Goal: Task Accomplishment & Management: Manage account settings

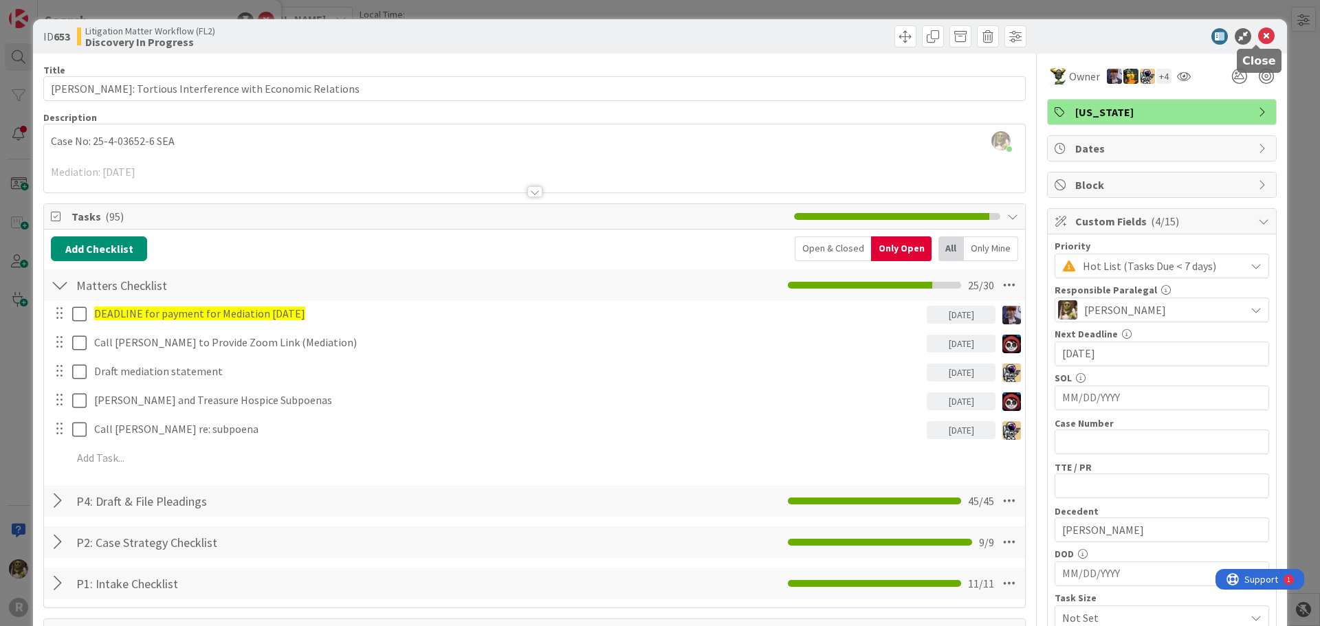
click at [1258, 30] on icon at bounding box center [1266, 36] width 17 height 17
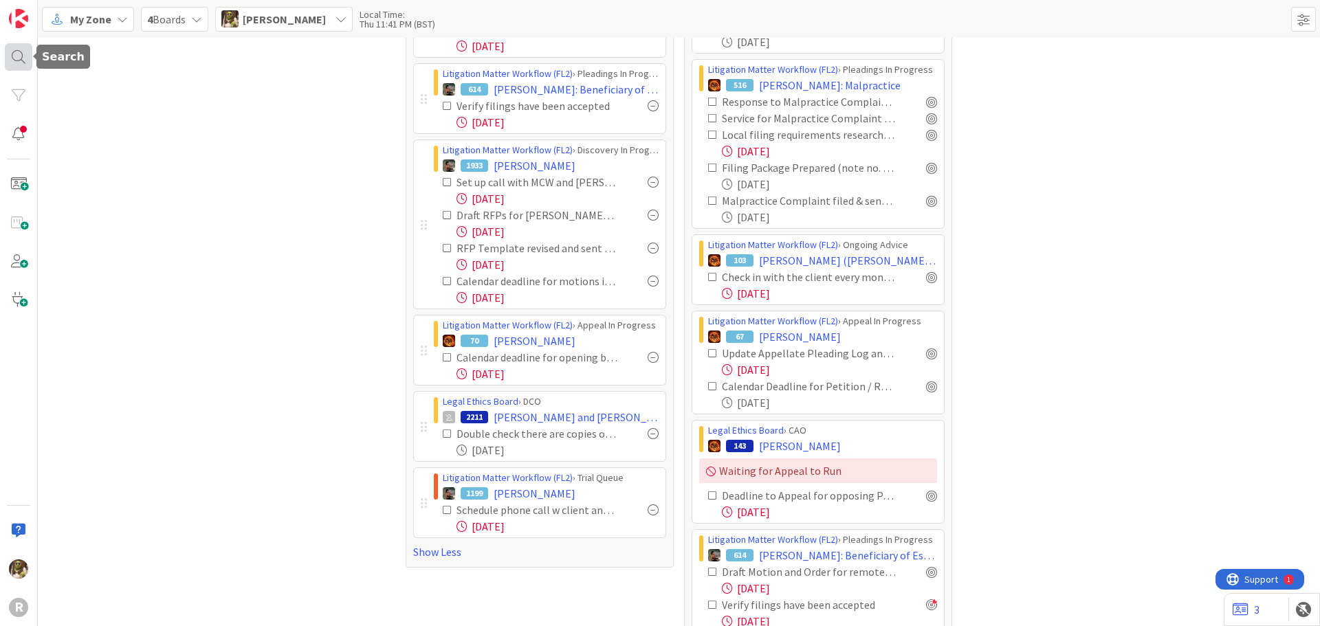
click at [10, 59] on div at bounding box center [19, 57] width 28 height 28
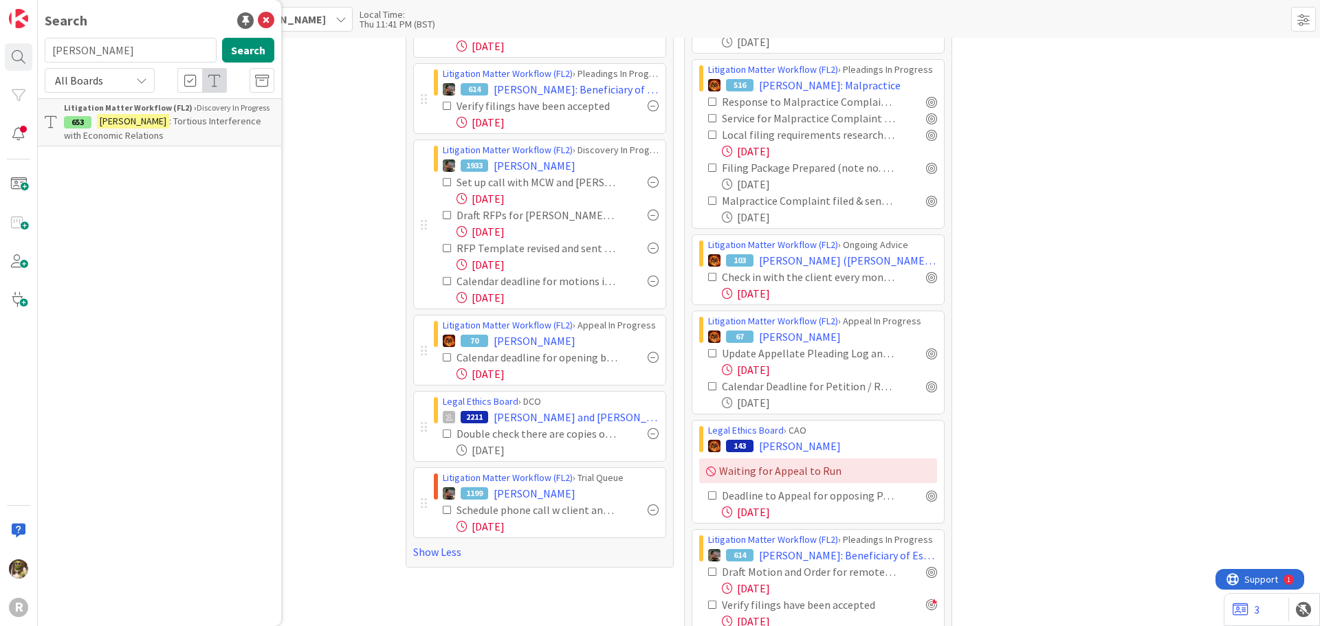
drag, startPoint x: 119, startPoint y: 50, endPoint x: 39, endPoint y: 45, distance: 79.9
click at [39, 45] on div "[PERSON_NAME] Search" at bounding box center [159, 53] width 246 height 30
type input "corona"
click at [193, 120] on span ": [PERSON_NAME]" at bounding box center [173, 121] width 71 height 12
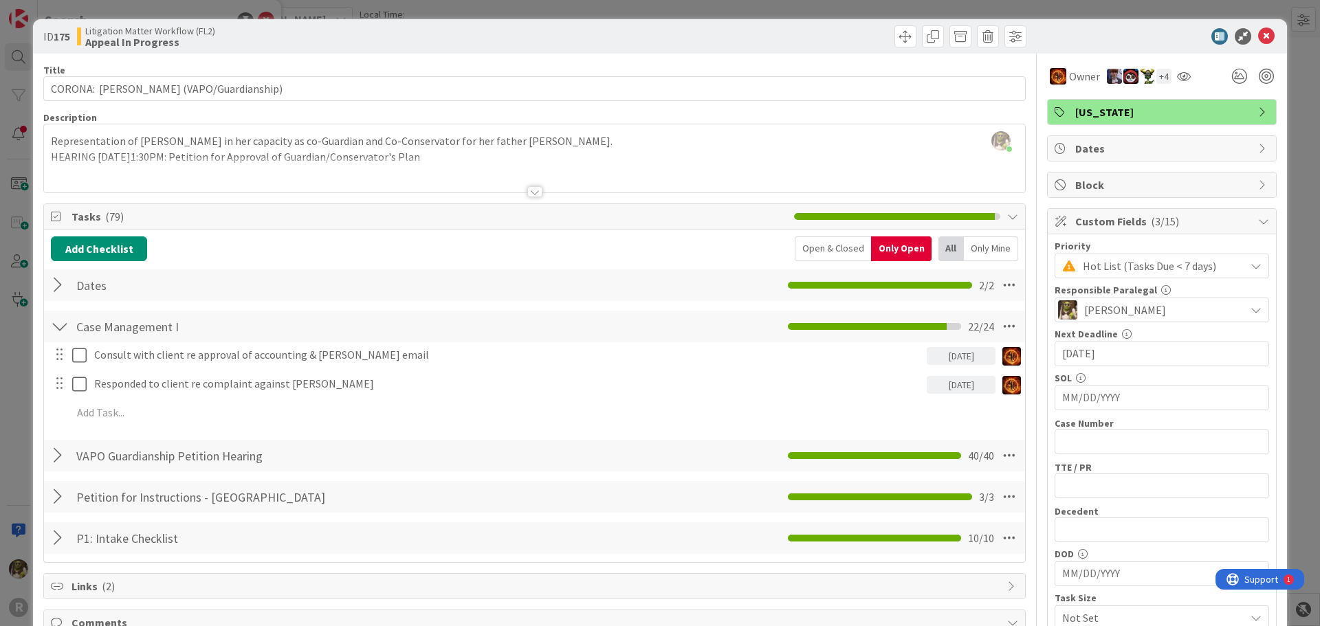
click at [521, 184] on div at bounding box center [534, 174] width 981 height 35
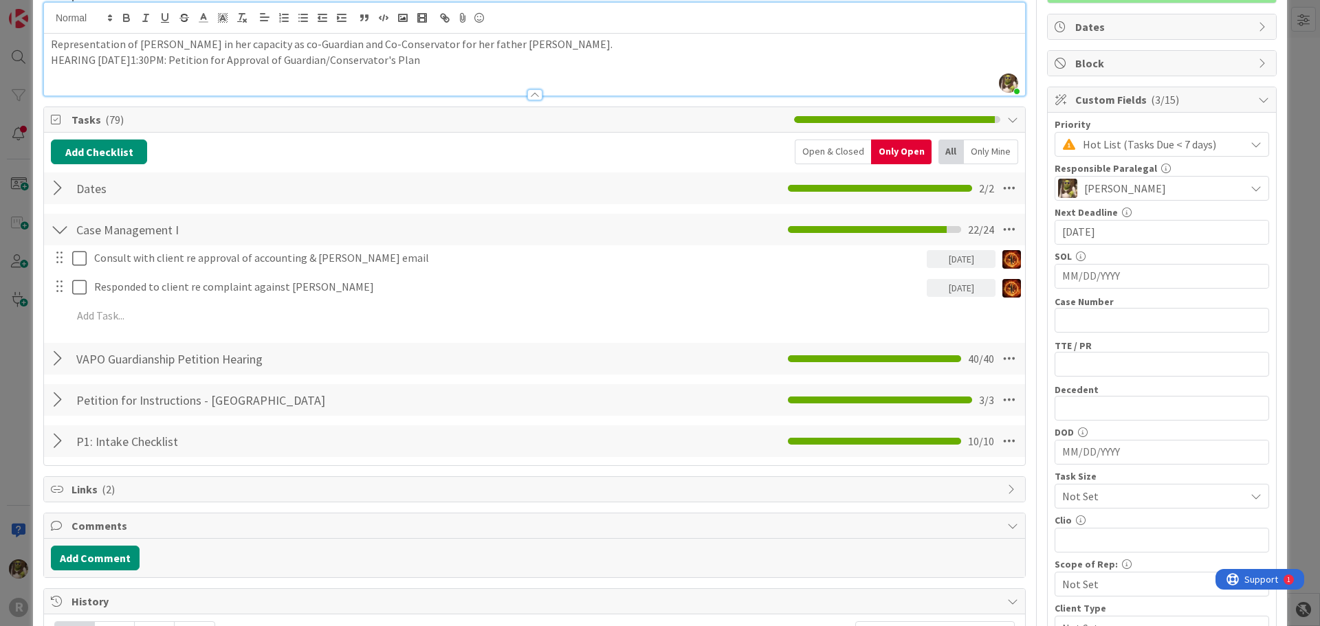
scroll to position [138, 0]
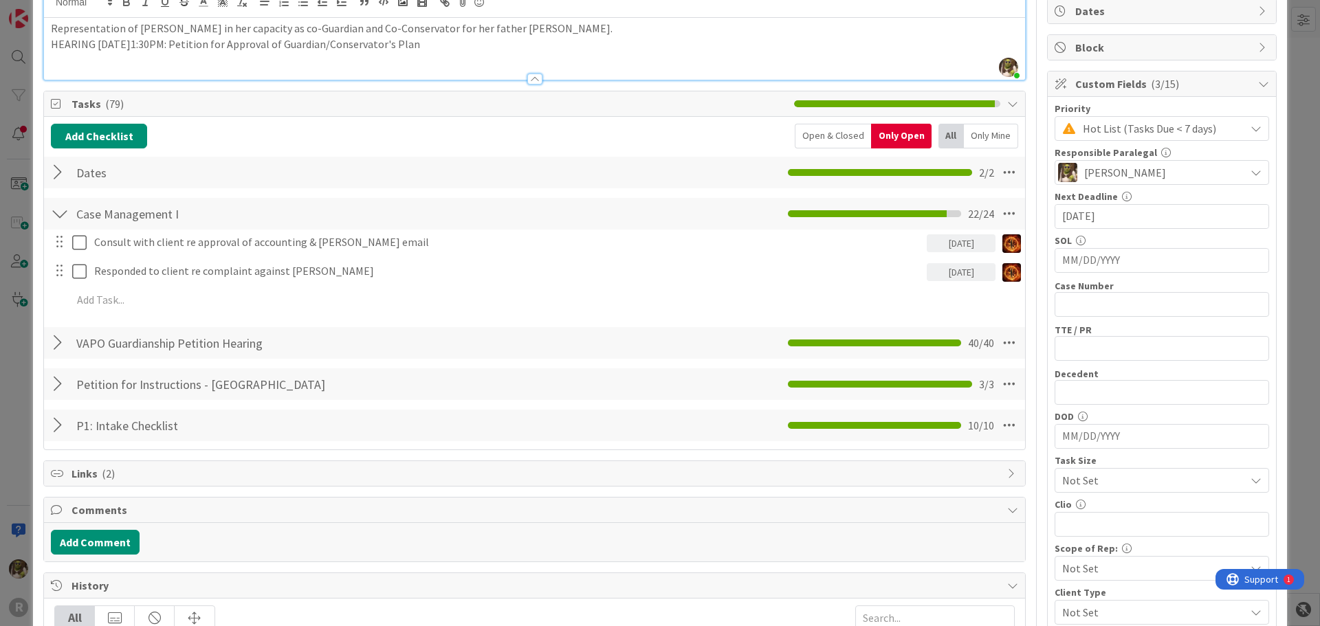
click at [972, 131] on div "Only Mine" at bounding box center [991, 136] width 54 height 25
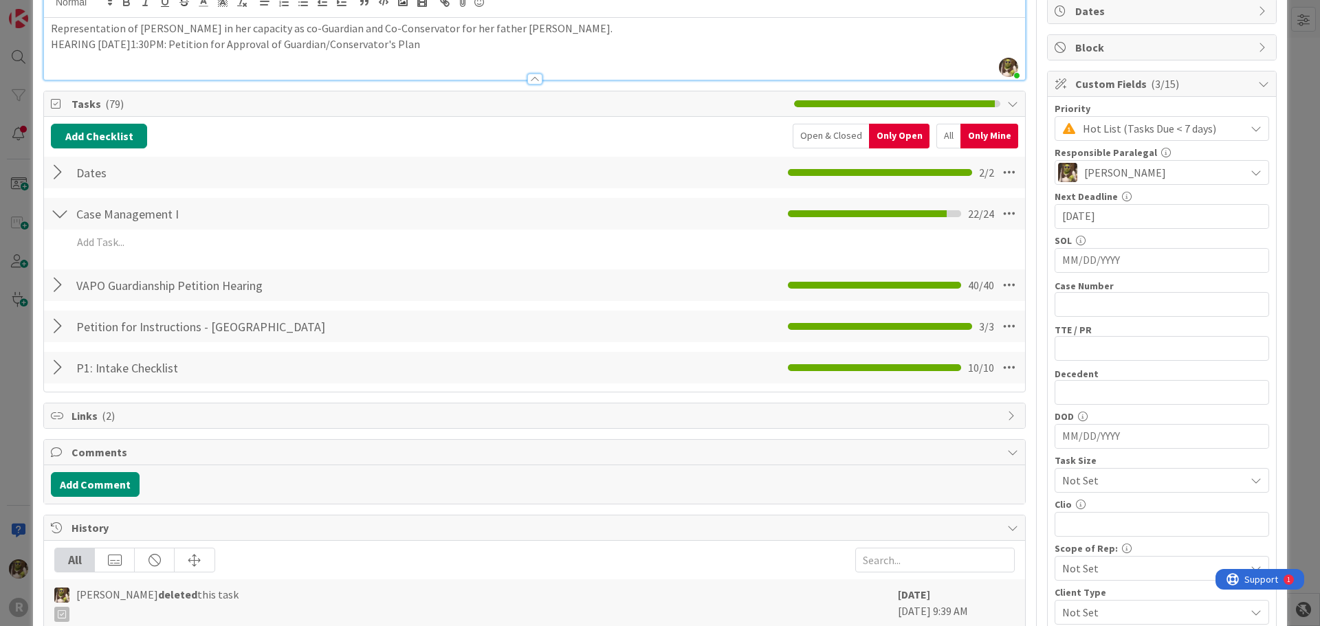
click at [823, 140] on div "Open & Closed" at bounding box center [831, 136] width 76 height 25
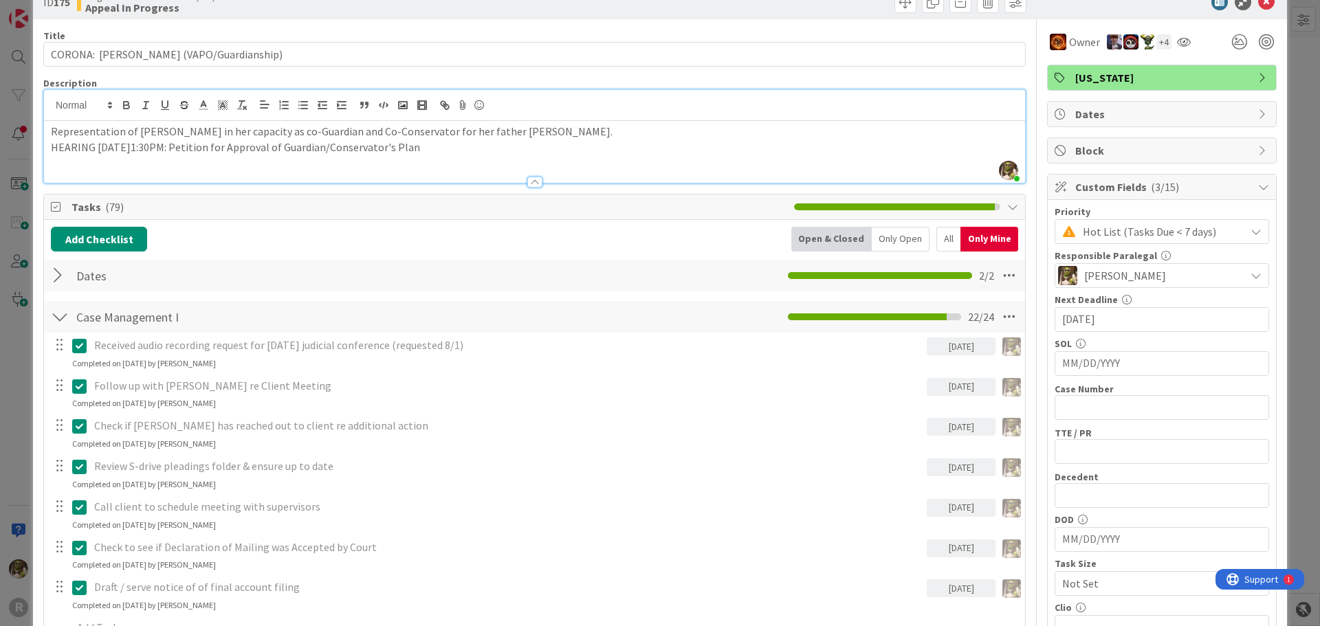
scroll to position [0, 0]
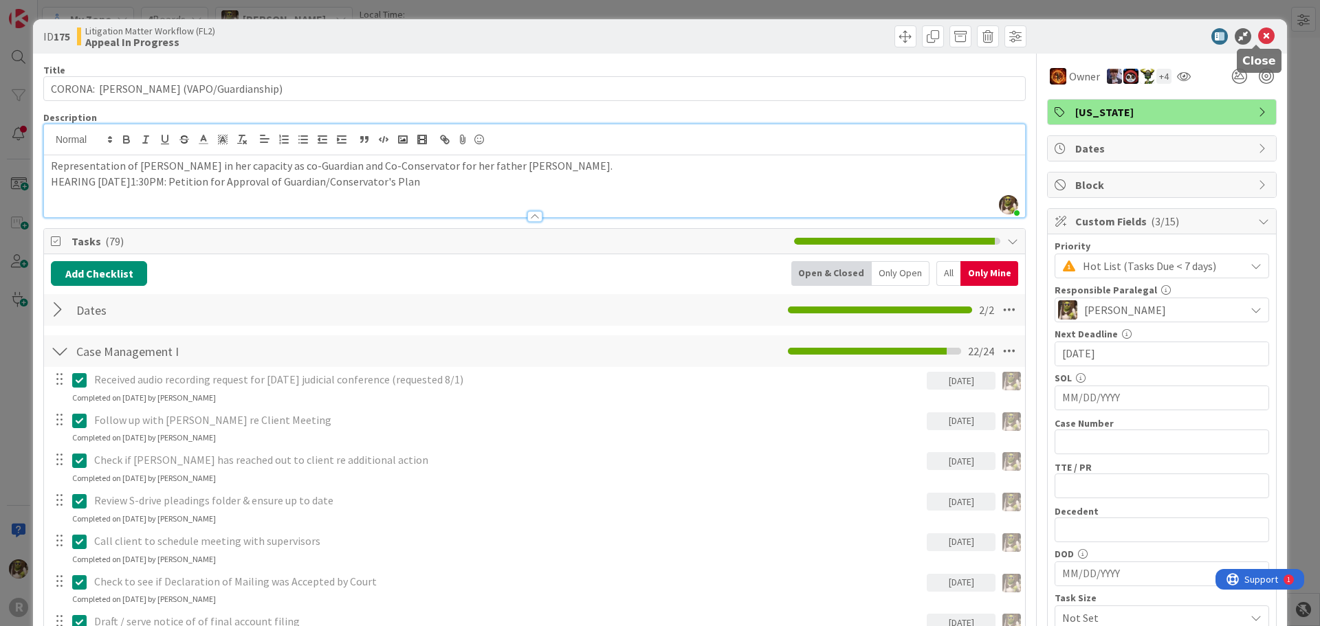
click at [1258, 34] on icon at bounding box center [1266, 36] width 17 height 17
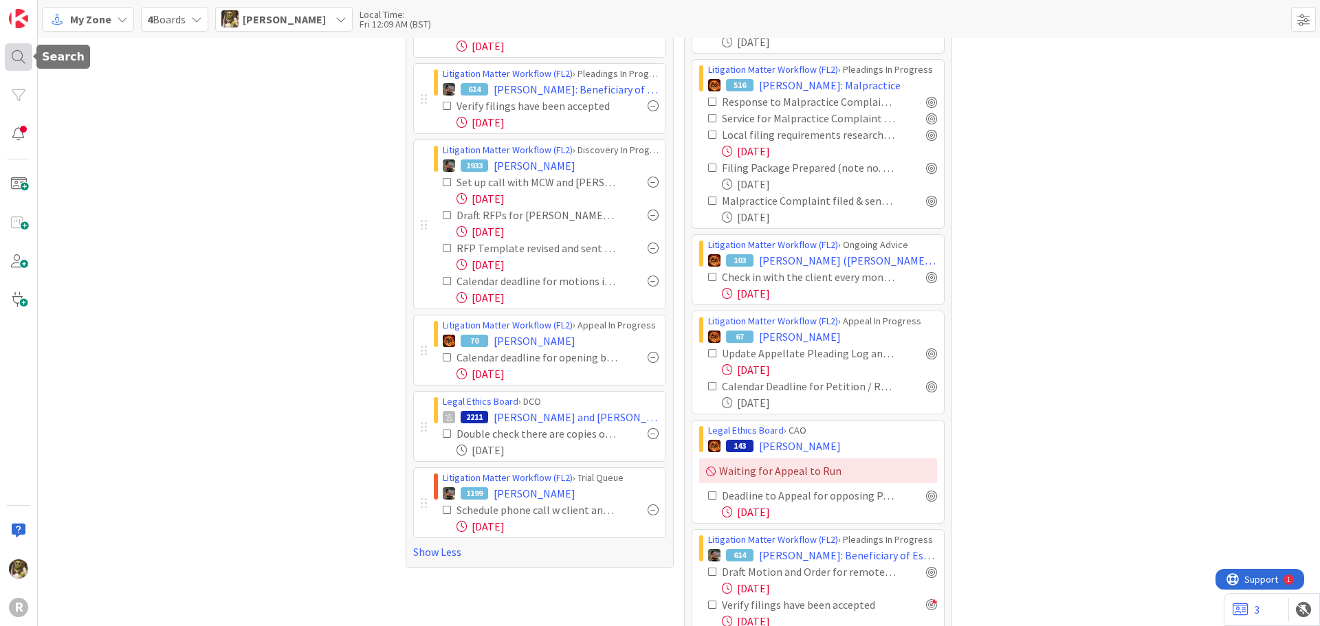
click at [19, 45] on div at bounding box center [19, 57] width 28 height 28
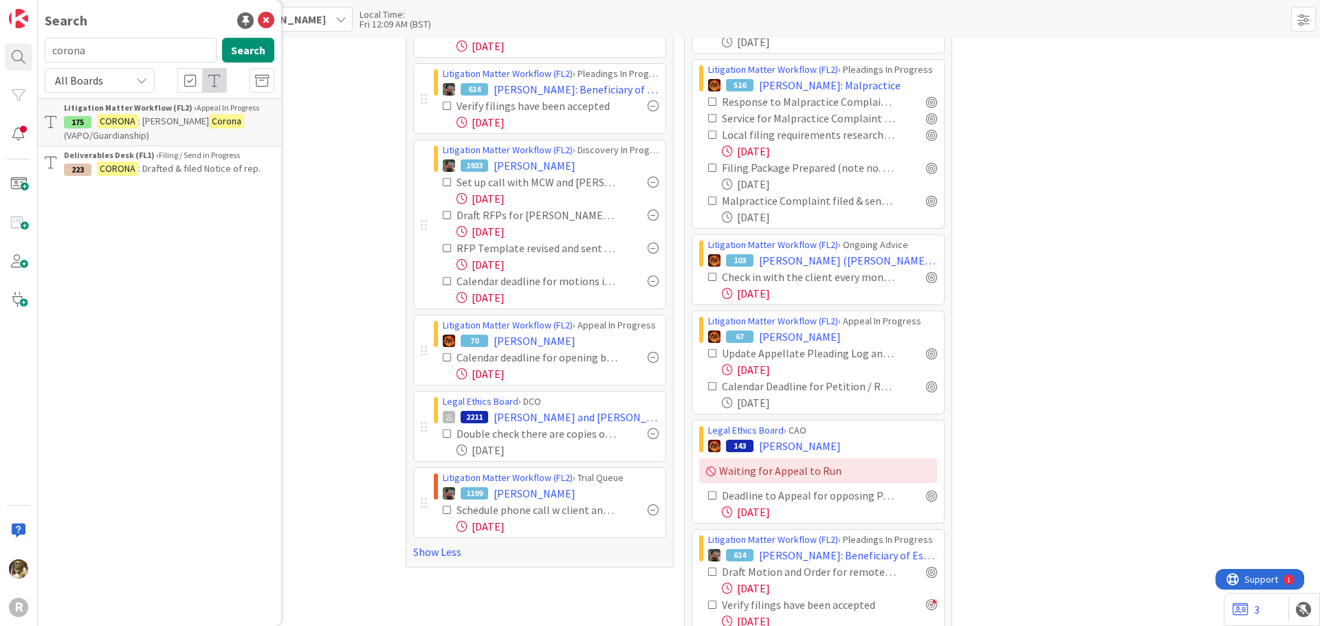
click at [127, 121] on mark "CORONA" at bounding box center [117, 121] width 41 height 14
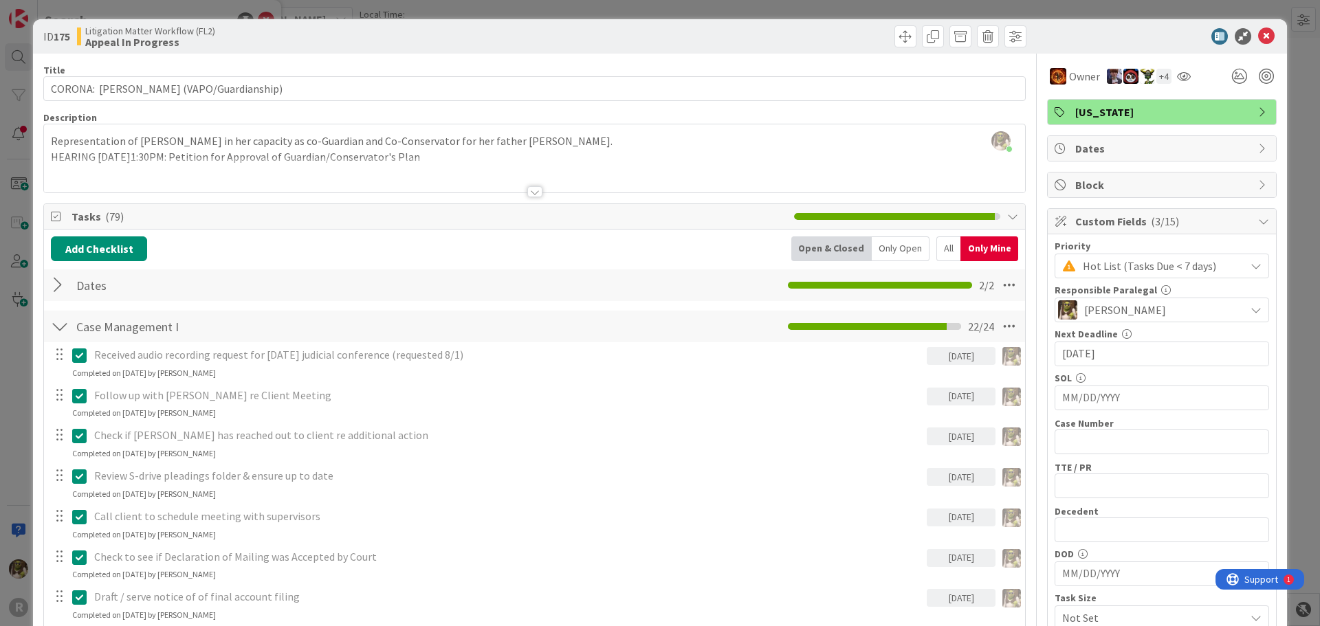
click at [892, 249] on div "Only Open" at bounding box center [901, 249] width 58 height 25
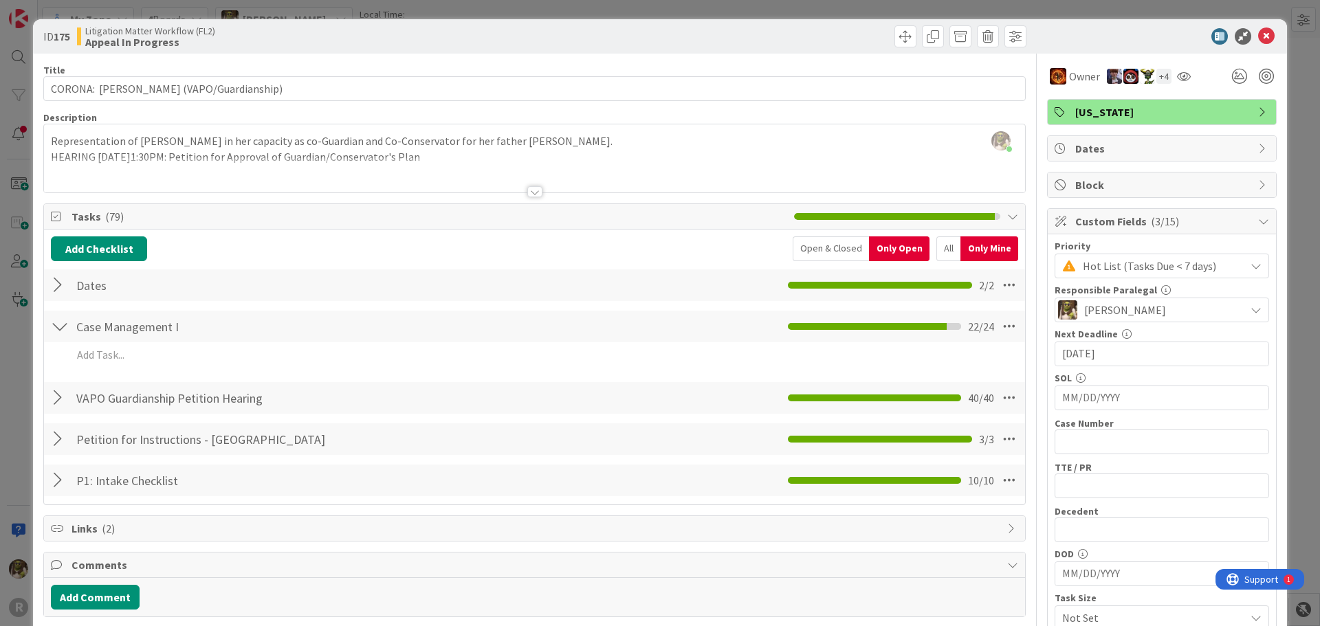
scroll to position [69, 0]
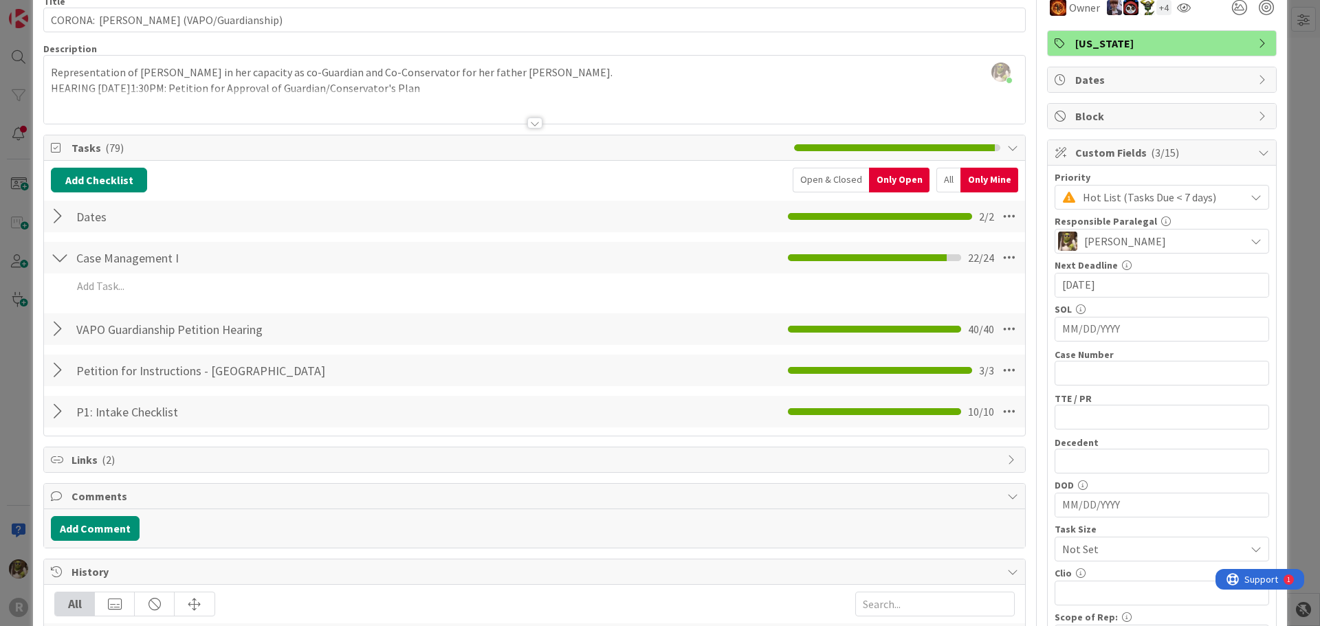
click at [113, 304] on div "Case Management I Checklist Name 17 / 64 Case Management I 22 / 24 Add Add Mult…" at bounding box center [534, 273] width 981 height 65
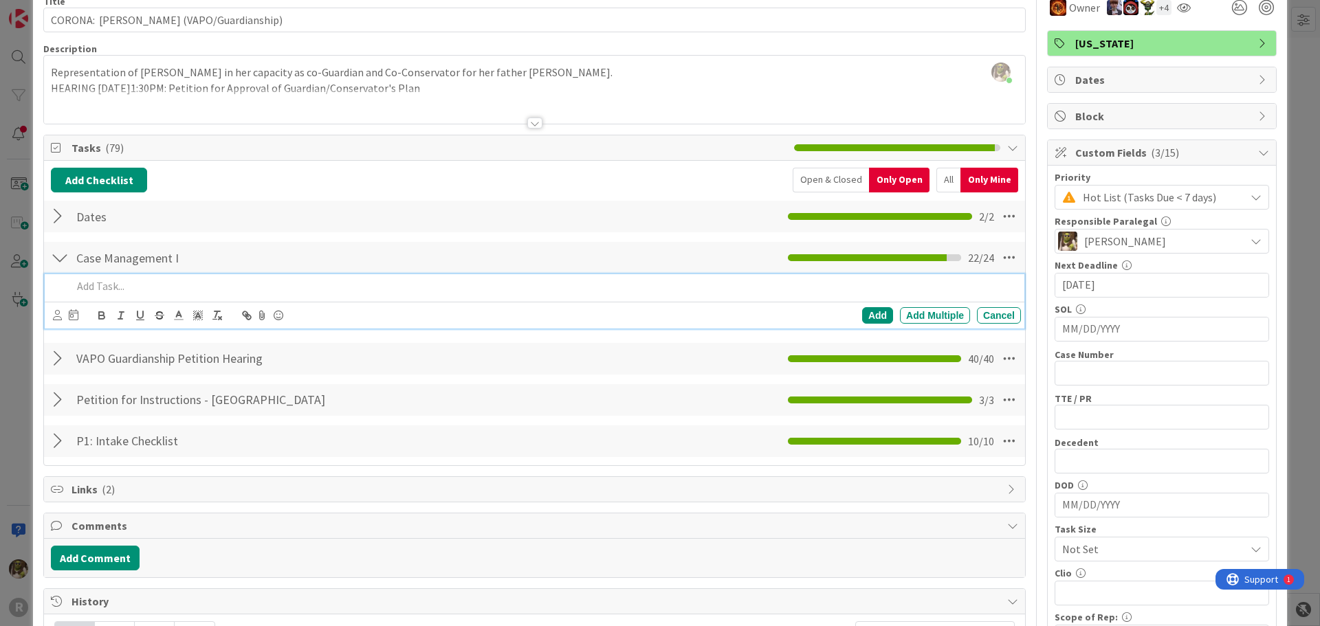
click at [126, 286] on p at bounding box center [543, 286] width 943 height 16
click at [65, 318] on div at bounding box center [65, 315] width 25 height 17
click at [60, 321] on div at bounding box center [57, 315] width 9 height 15
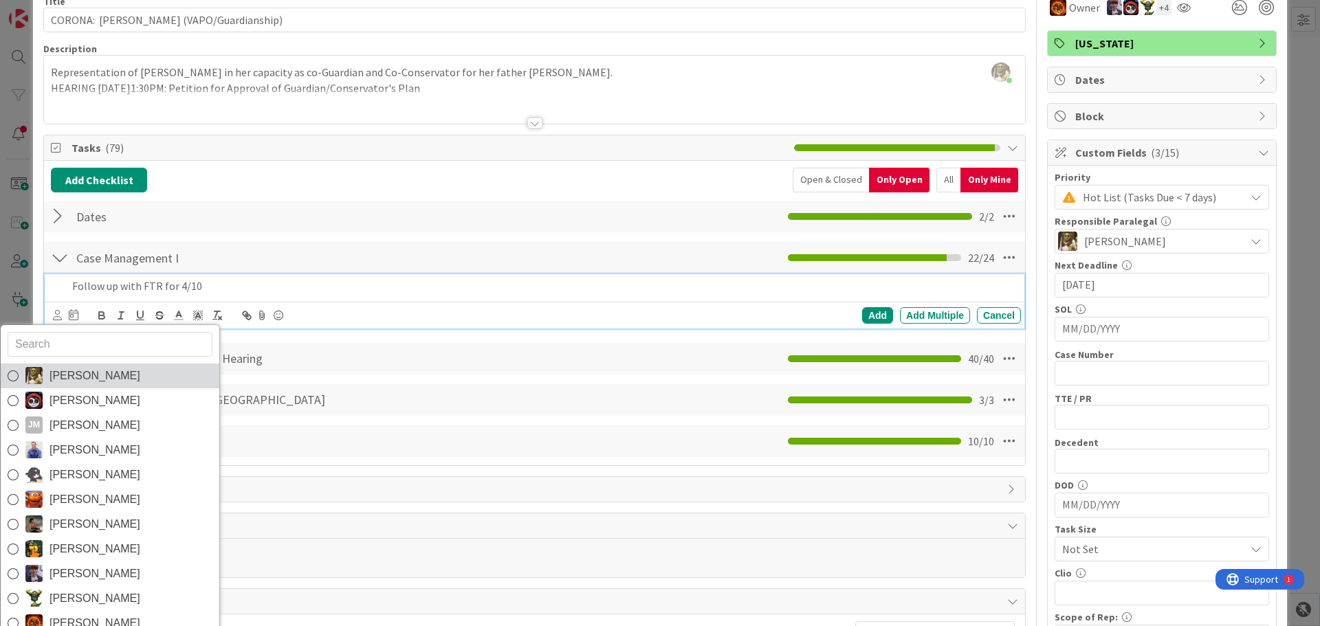
click at [107, 380] on span "[PERSON_NAME]" at bounding box center [95, 376] width 91 height 21
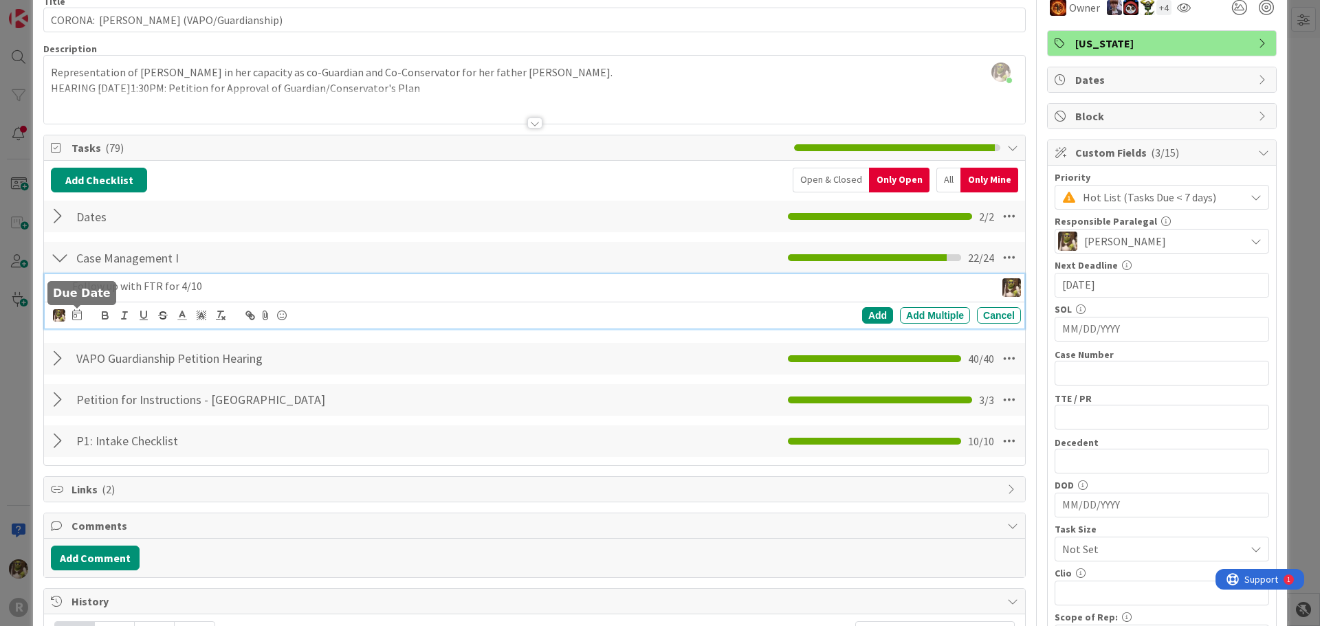
click at [78, 313] on icon at bounding box center [77, 314] width 10 height 11
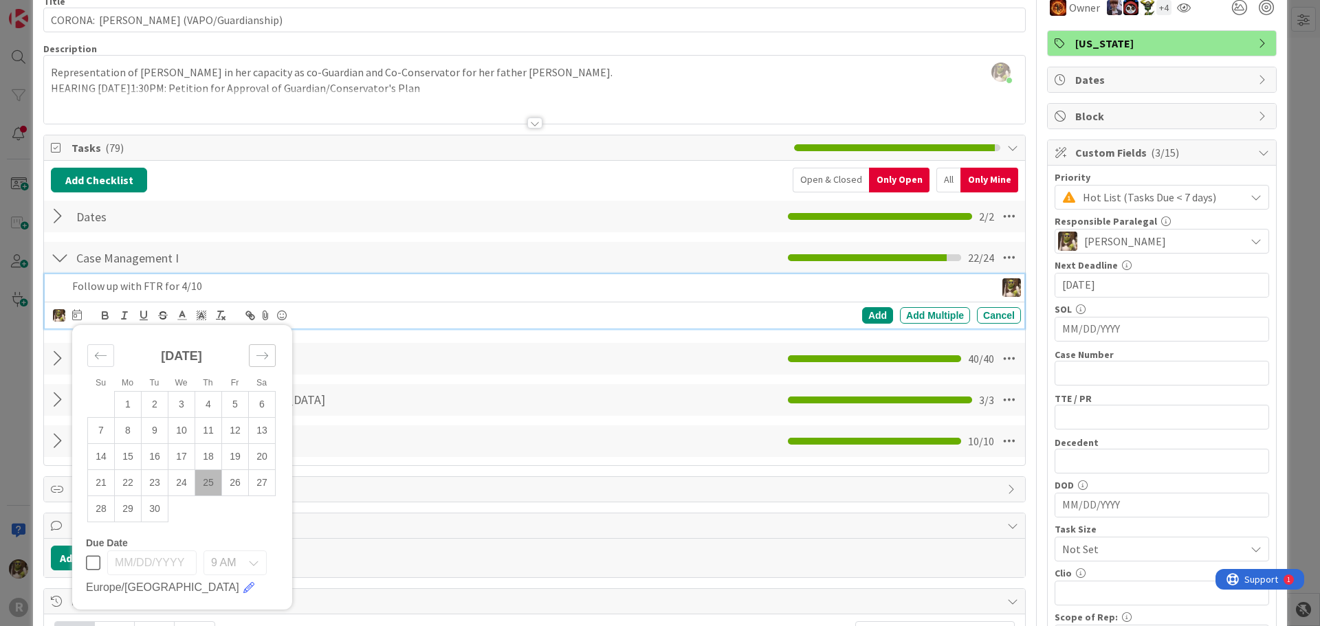
click at [263, 352] on icon "Move forward to switch to the next month." at bounding box center [262, 355] width 13 height 13
click at [215, 411] on td "2" at bounding box center [208, 404] width 27 height 26
type input "[DATE]"
click at [871, 322] on div "Add" at bounding box center [877, 315] width 31 height 17
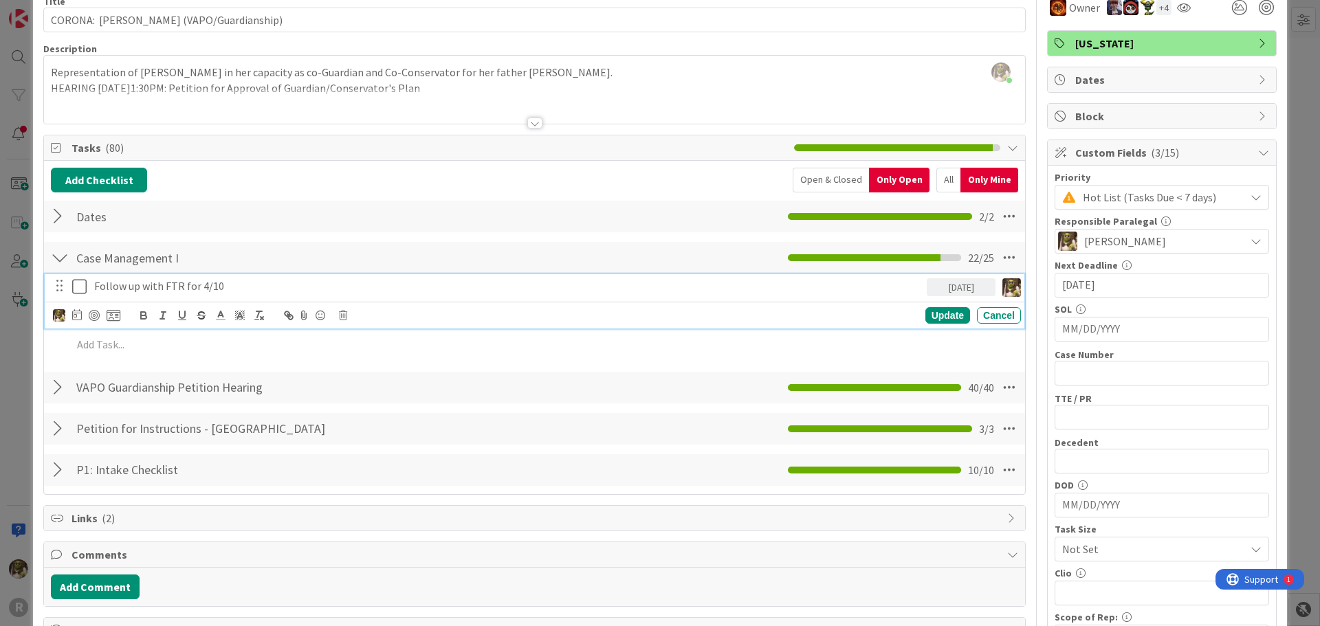
click at [153, 284] on p "Follow up with FTR for 4/10" at bounding box center [507, 286] width 827 height 16
click at [90, 314] on div at bounding box center [94, 315] width 11 height 11
click at [948, 308] on div "Update" at bounding box center [948, 316] width 45 height 17
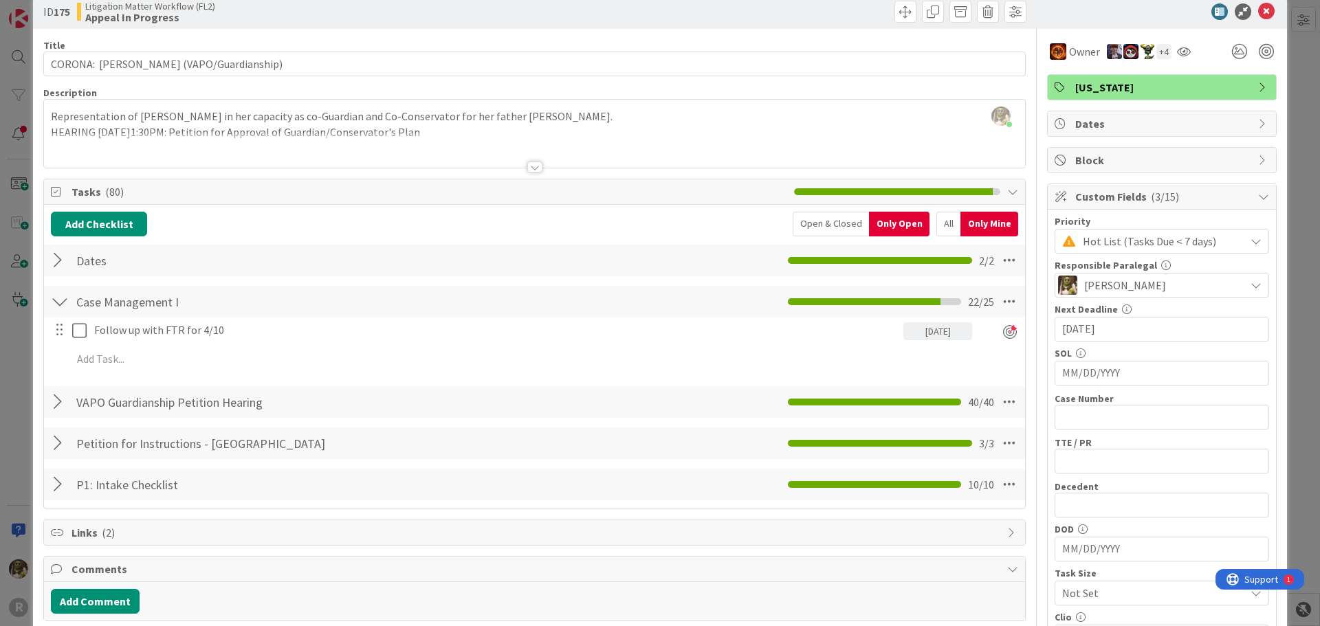
scroll to position [0, 0]
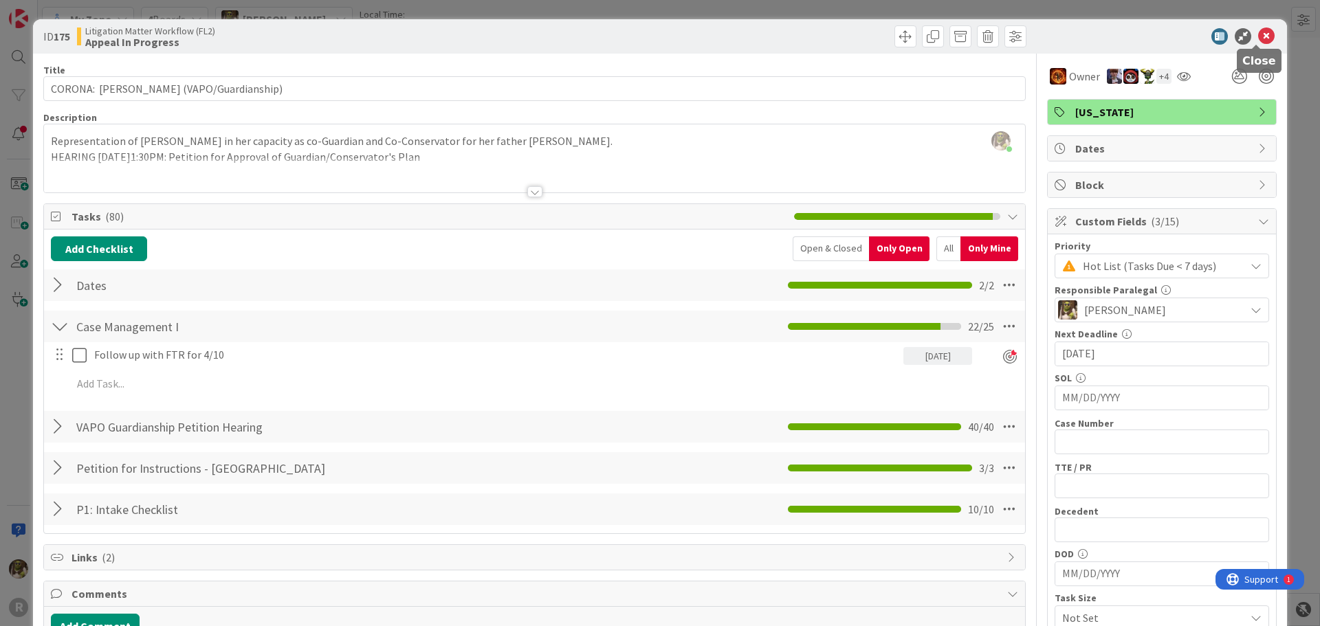
click at [1259, 34] on icon at bounding box center [1266, 36] width 17 height 17
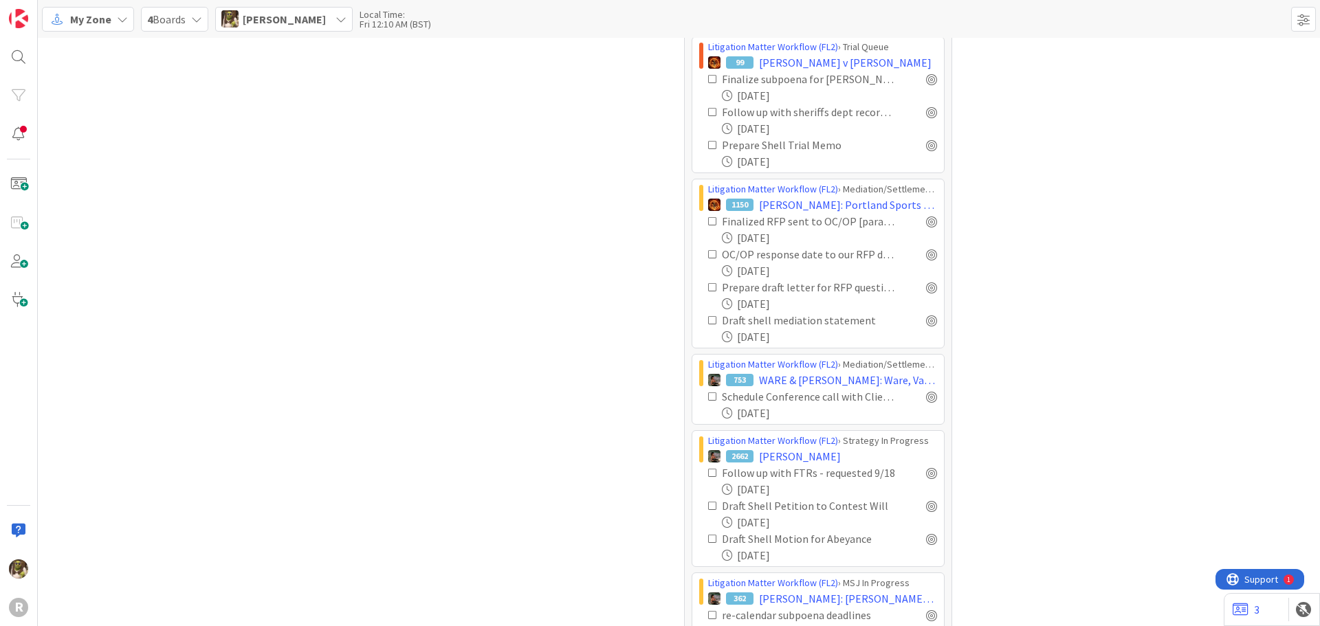
scroll to position [2819, 0]
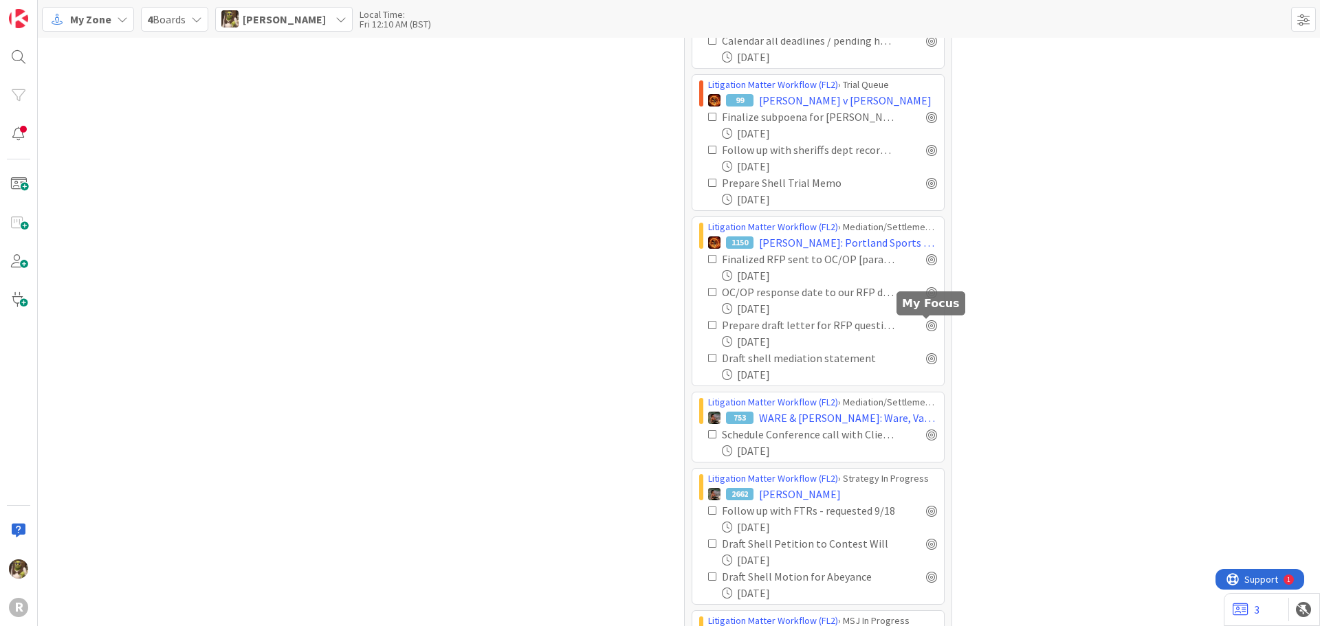
click at [917, 320] on div "Prepare draft letter for RFP questions that TWR highlighted for TM signature" at bounding box center [822, 325] width 229 height 17
click at [929, 324] on div at bounding box center [931, 325] width 11 height 11
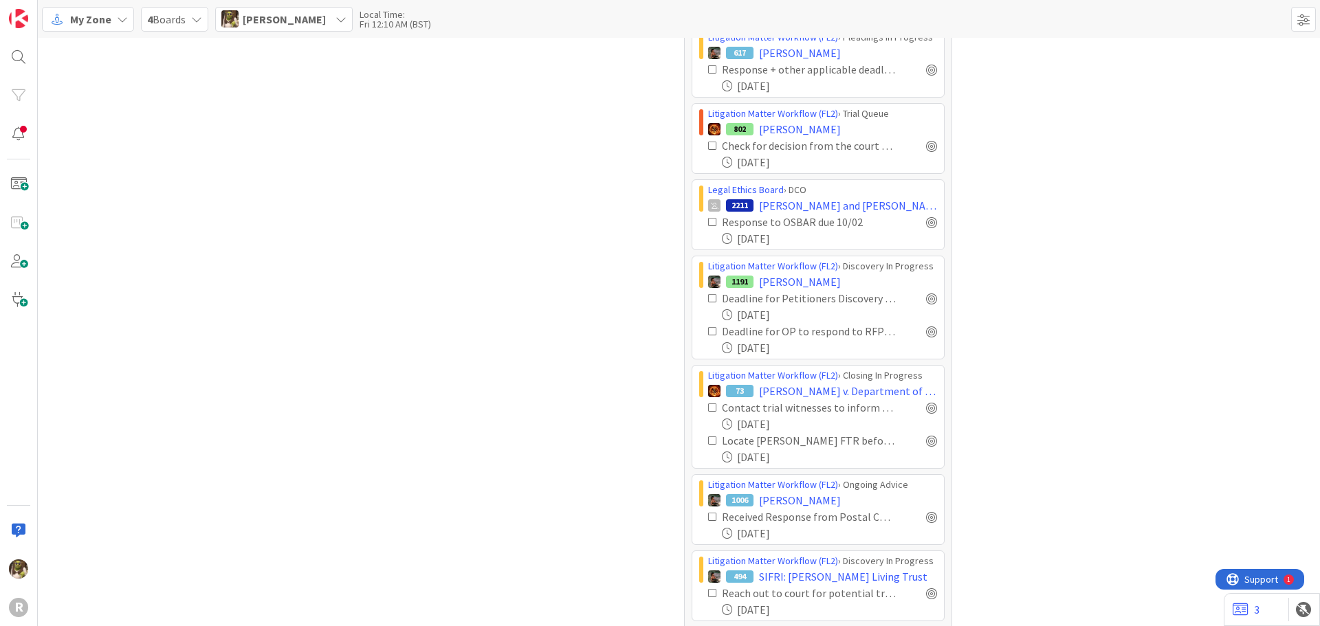
scroll to position [3988, 0]
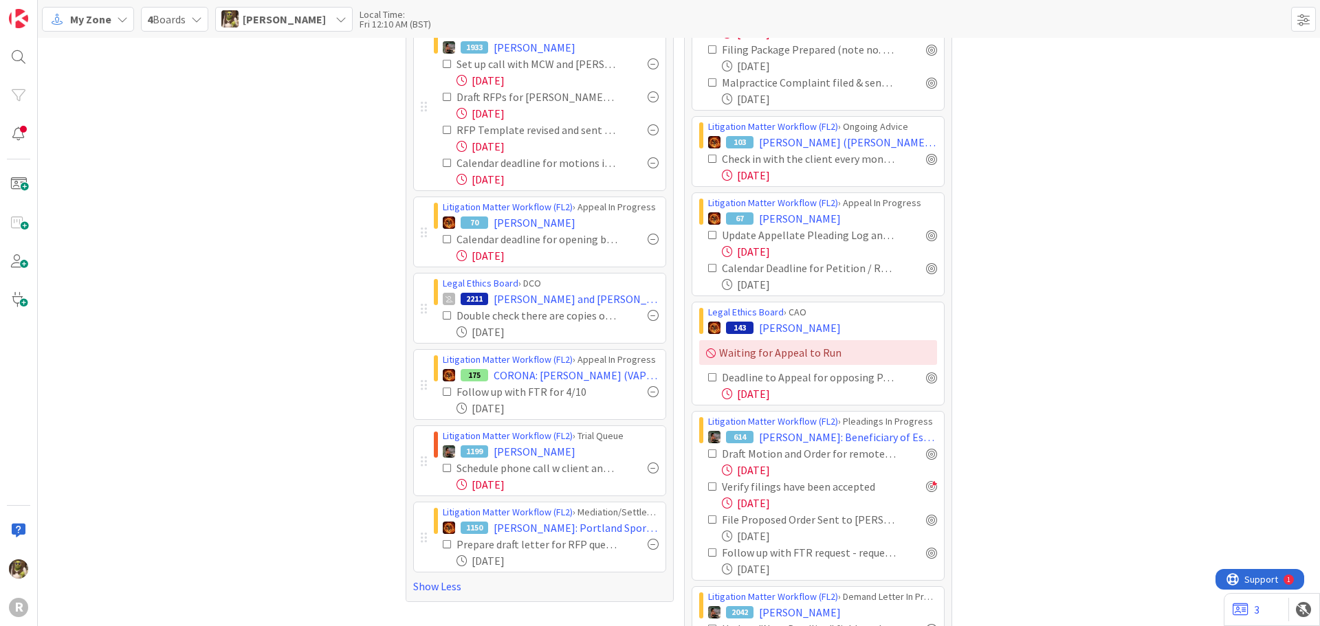
scroll to position [550, 0]
